Goal: Check status: Check status

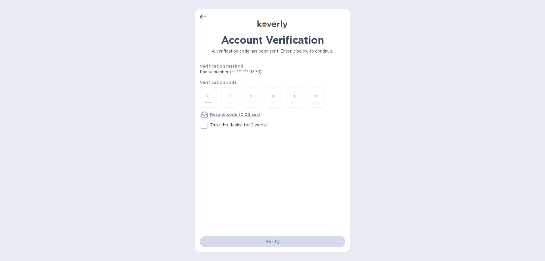
click at [209, 91] on div at bounding box center [208, 97] width 17 height 20
type input "5"
type input "8"
type input "0"
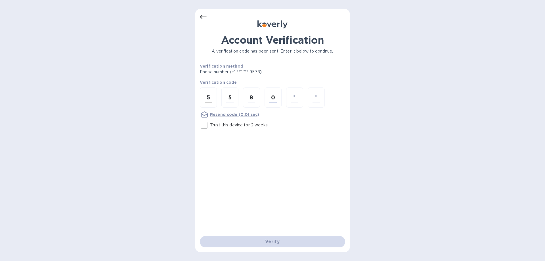
type input "3"
type input "5"
